Goal: Information Seeking & Learning: Learn about a topic

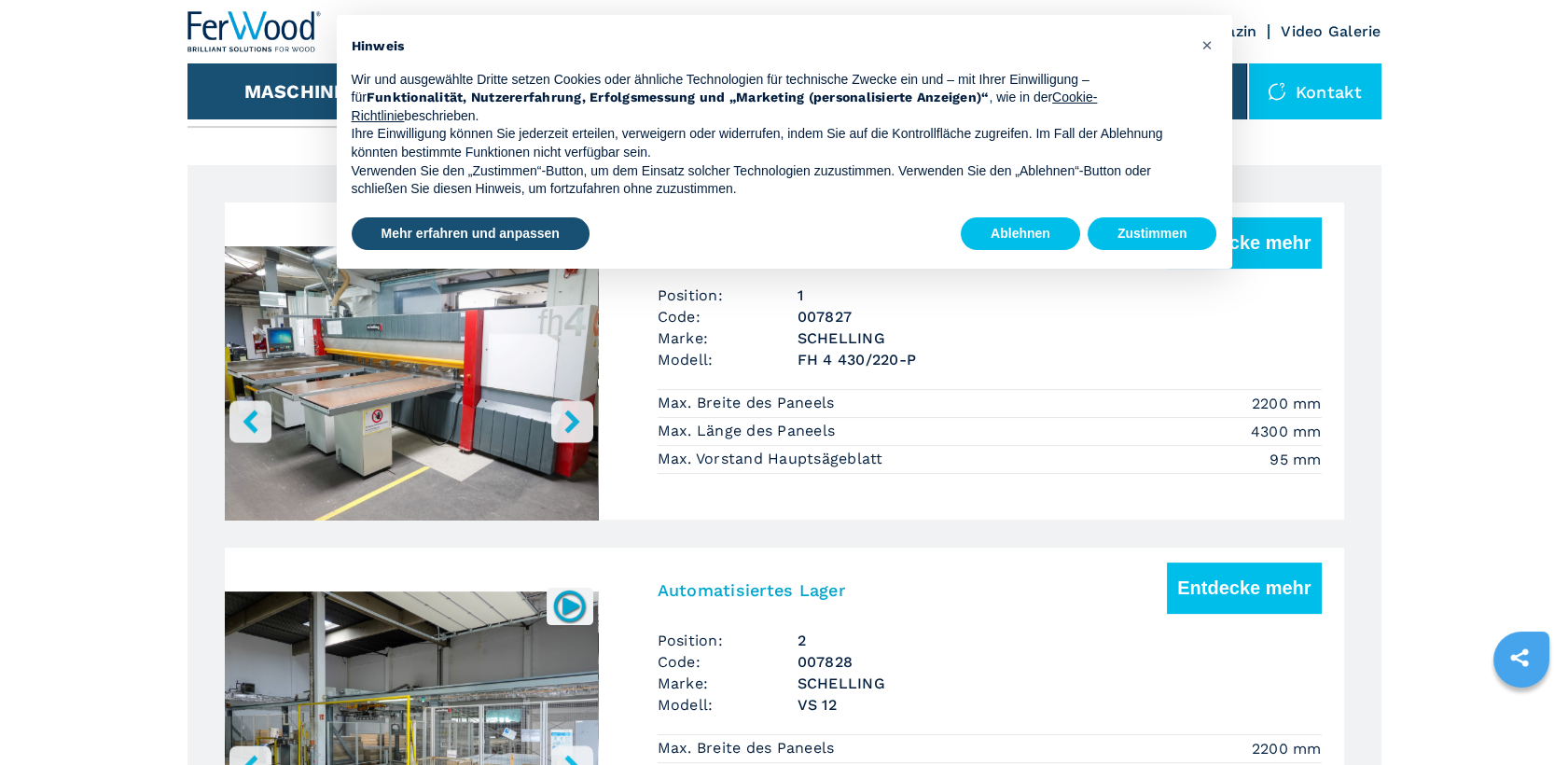
scroll to position [1140, 0]
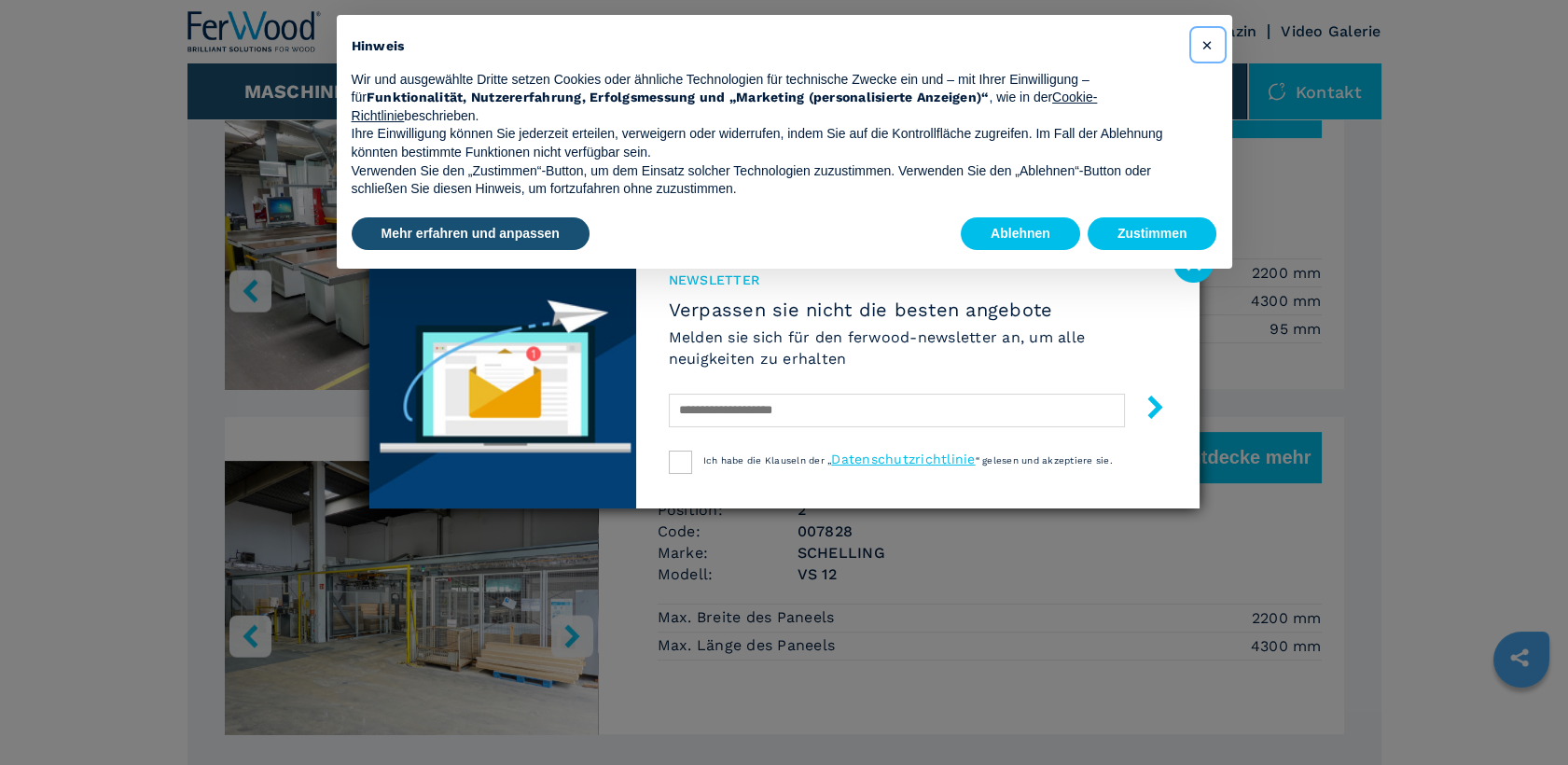
click at [1207, 41] on span "×" at bounding box center [1206, 44] width 12 height 22
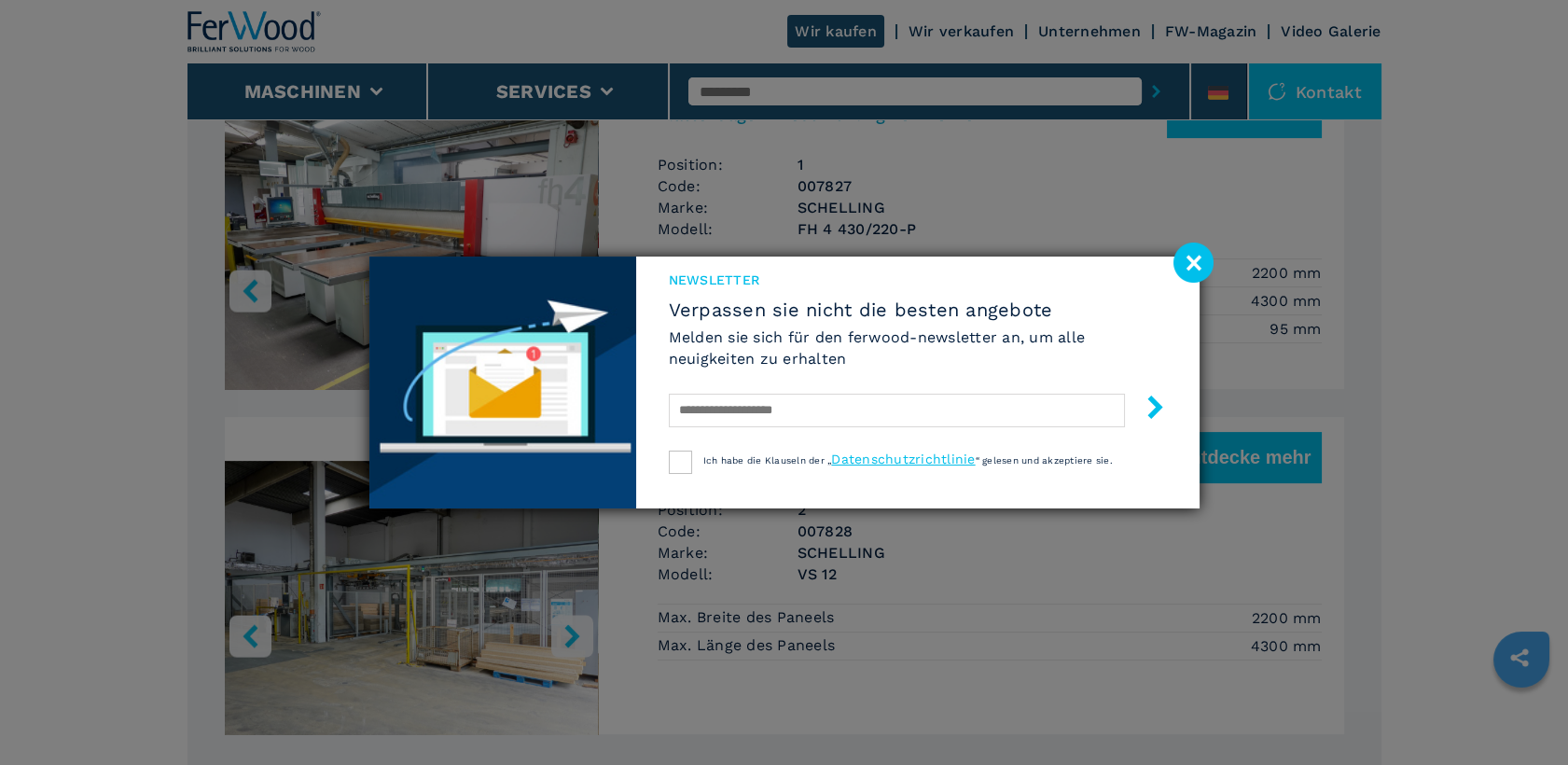
click at [1192, 273] on image at bounding box center [1193, 262] width 40 height 40
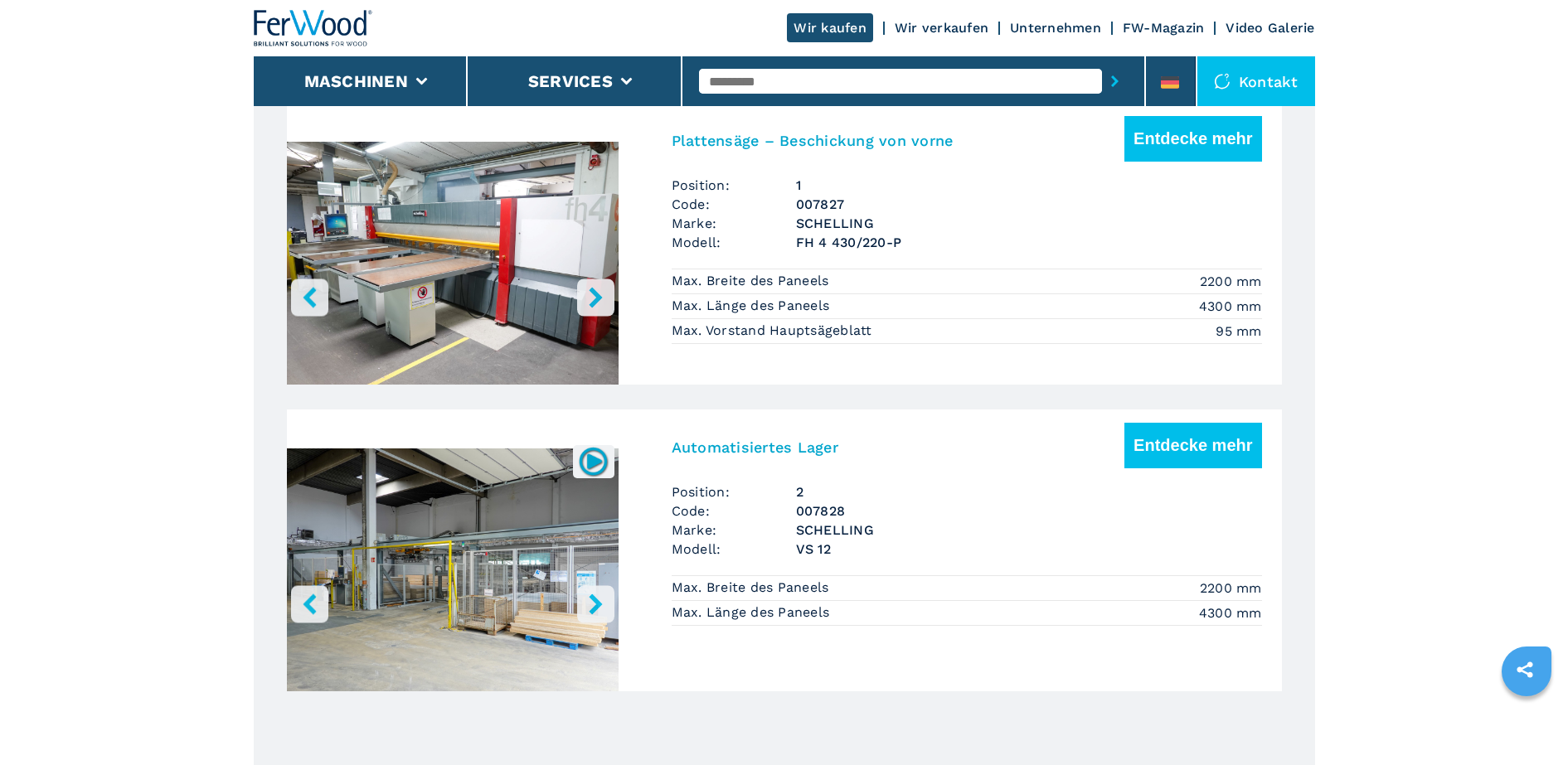
scroll to position [975, 0]
drag, startPoint x: 1374, startPoint y: 485, endPoint x: 1360, endPoint y: 484, distance: 14.0
click at [1254, 485] on main "HOMEPAGE | maschinen | fertigungslinien | plattensäge mit automatischem lager |…" at bounding box center [784, 591] width 1568 height 3130
click at [1208, 139] on button "Entdecke mehr" at bounding box center [1192, 138] width 137 height 46
click at [1185, 150] on button "Entdecke mehr" at bounding box center [1192, 138] width 137 height 46
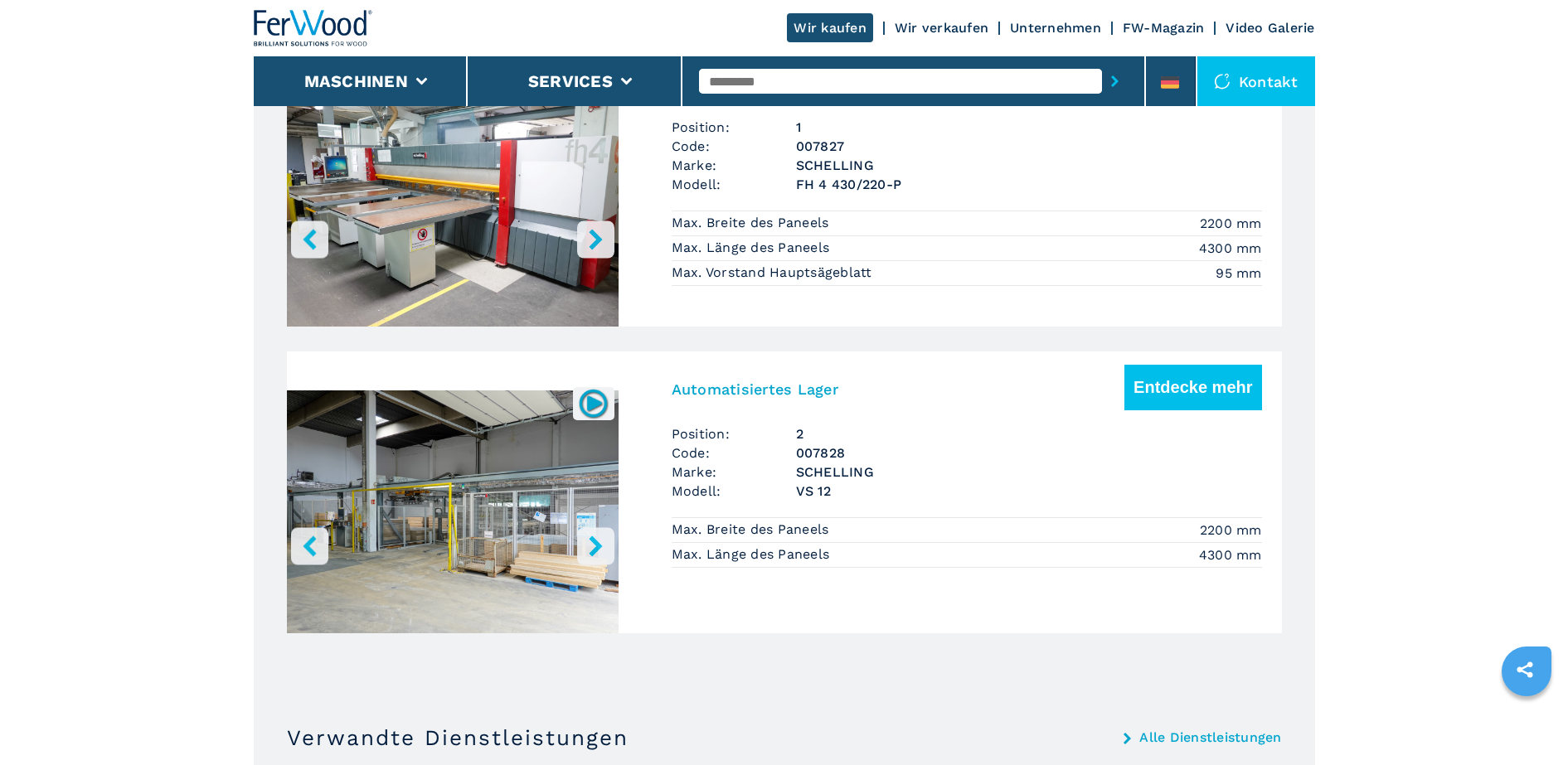
scroll to position [1079, 0]
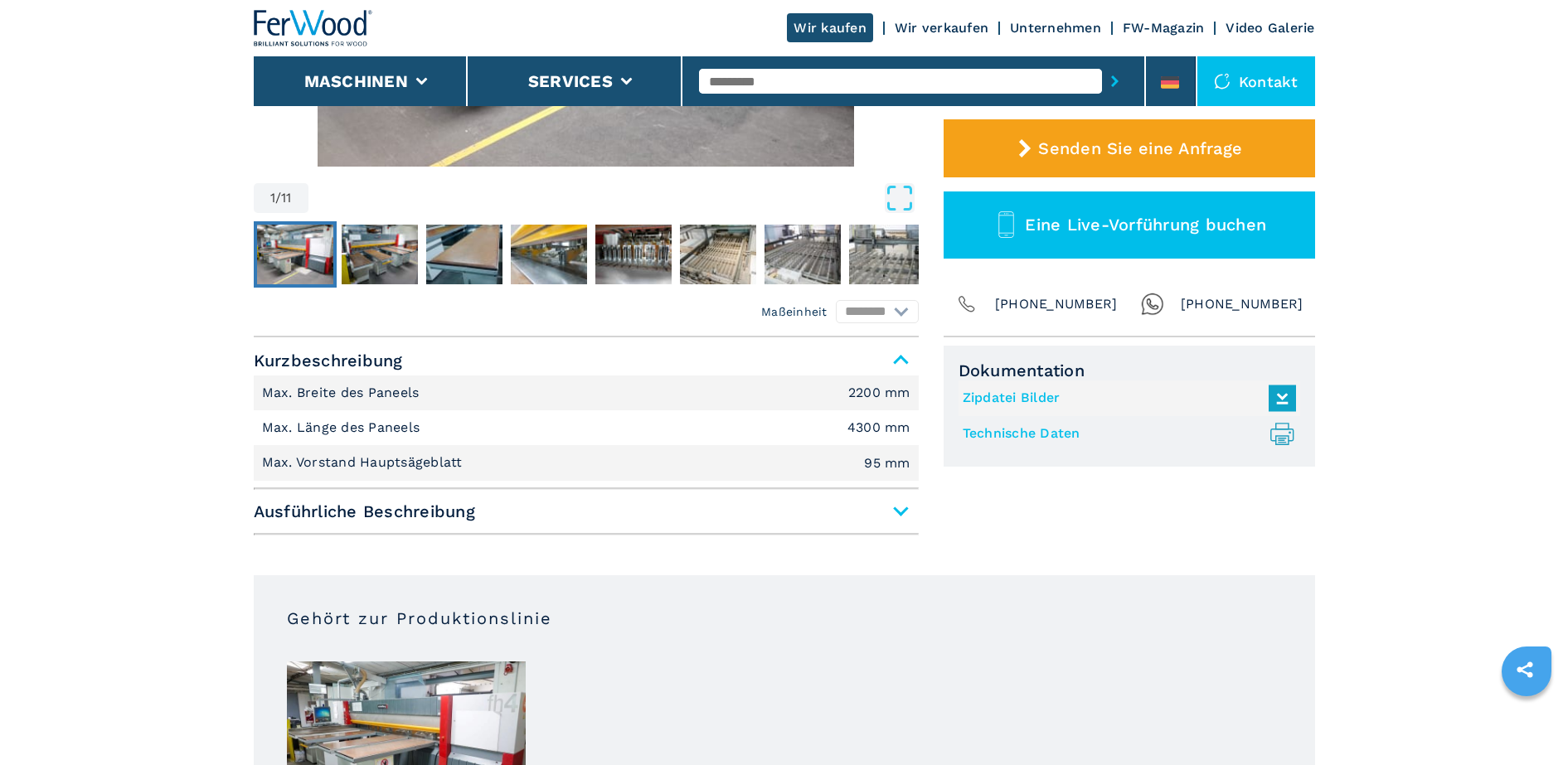
scroll to position [621, 0]
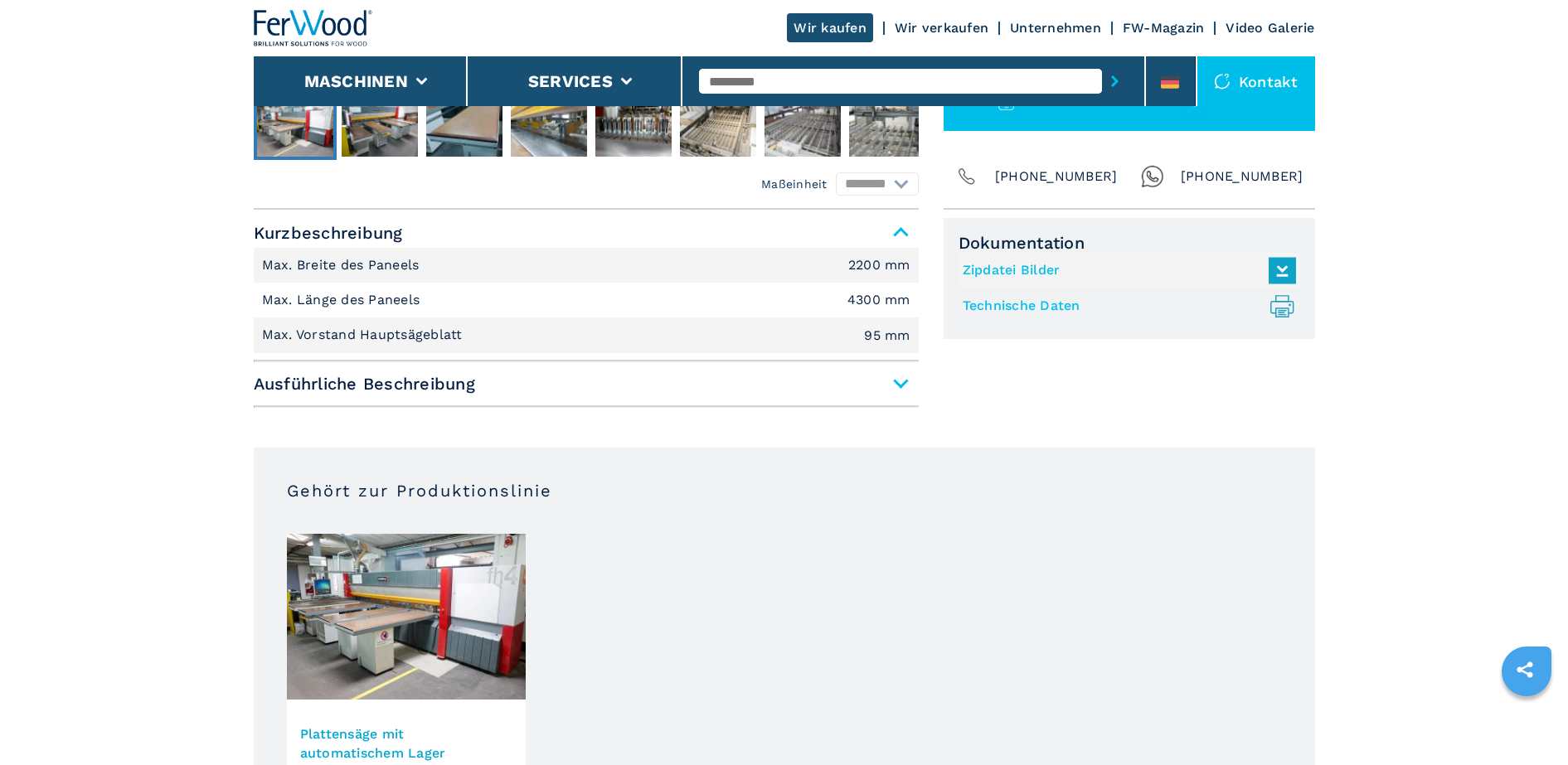
click at [903, 382] on span "Ausführliche Beschreibung" at bounding box center [586, 383] width 665 height 30
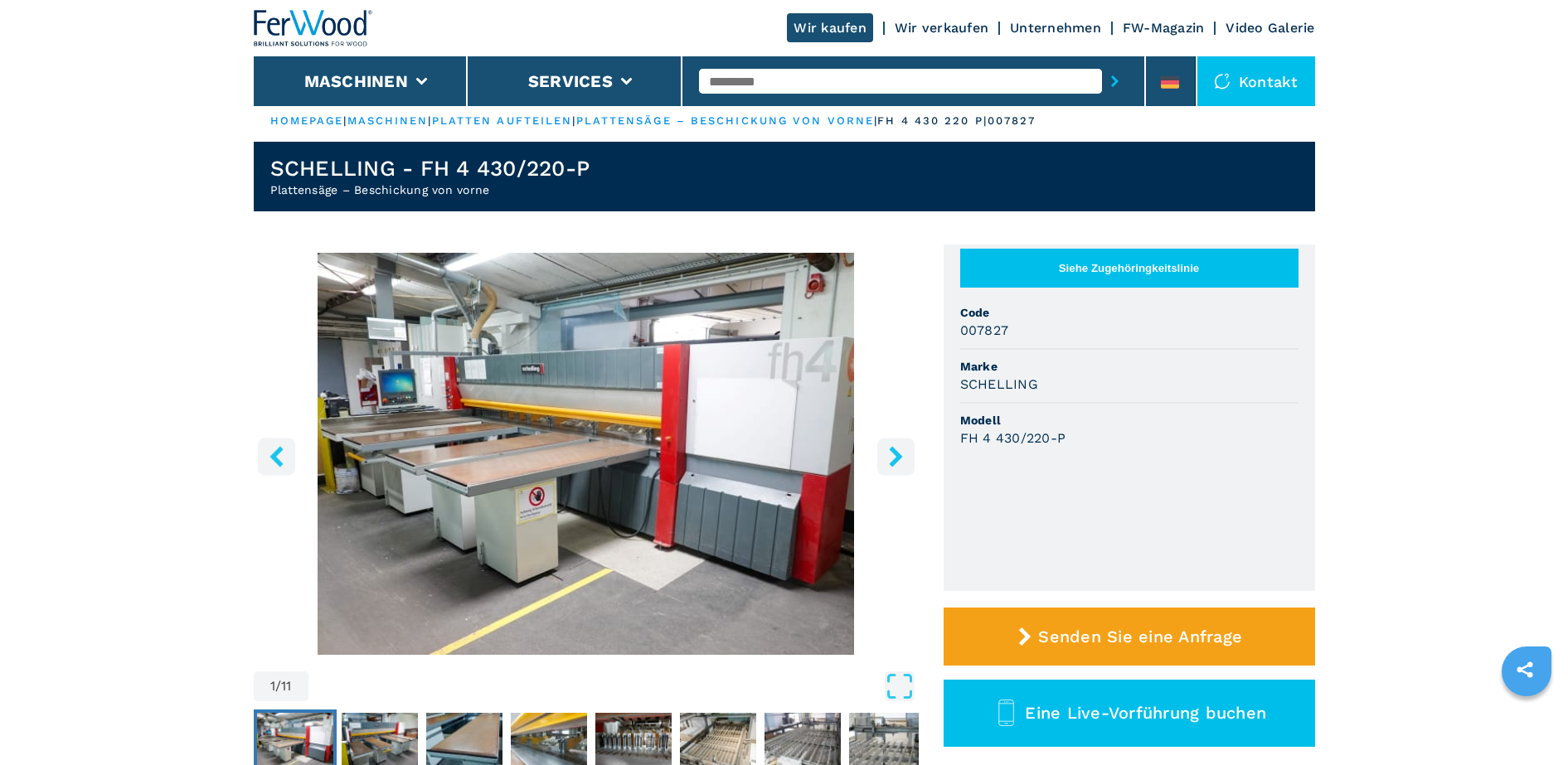
scroll to position [0, 0]
